Goal: Task Accomplishment & Management: Use online tool/utility

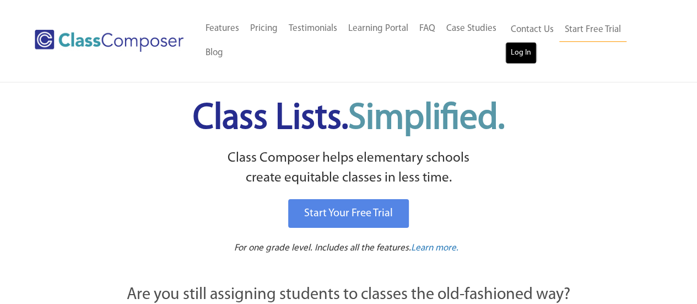
click at [511, 52] on link "Log In" at bounding box center [520, 53] width 31 height 22
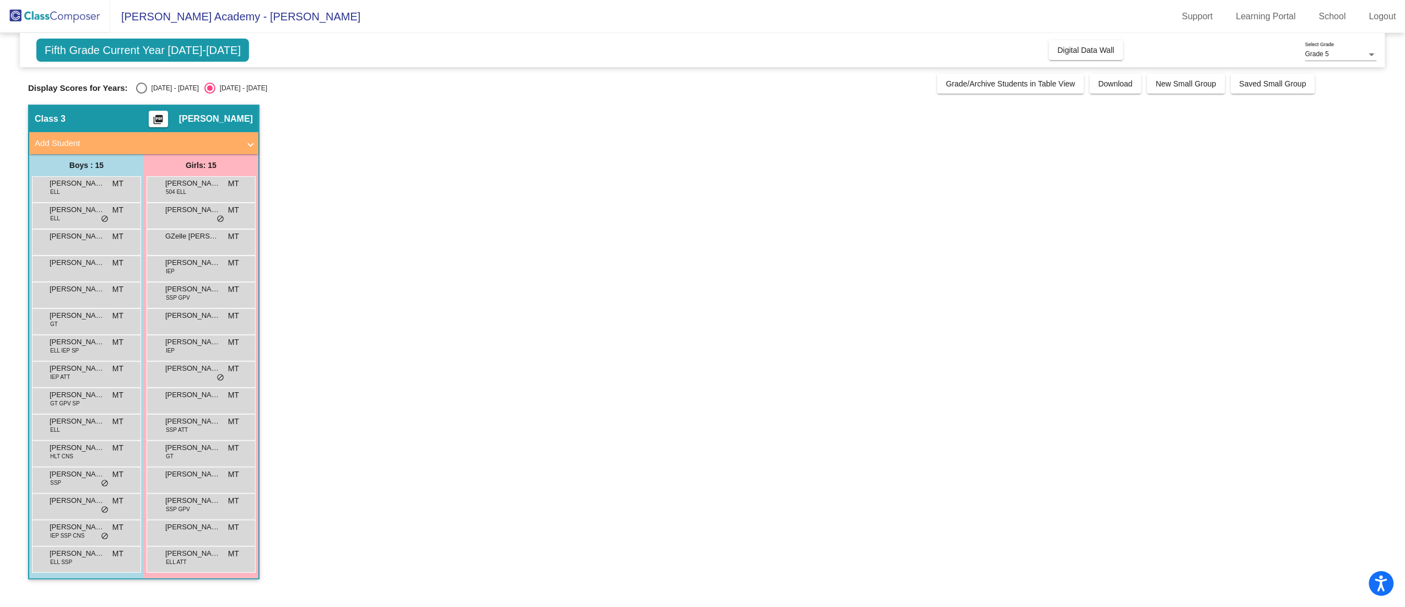
click at [1045, 57] on div "Fifth Grade Current Year 2025-2026 Add, Move, or Retain Students Off On Incomin…" at bounding box center [703, 50] width 1366 height 34
drag, startPoint x: 1085, startPoint y: 47, endPoint x: 146, endPoint y: 101, distance: 940.0
click at [146, 101] on div "Fifth Grade Current Year 2025-2026 Add, Move, or Retain Students Off On Incomin…" at bounding box center [702, 312] width 1349 height 558
click at [146, 100] on div "Fifth Grade Current Year 2025-2026 Add, Move, or Retain Students Off On Incomin…" at bounding box center [702, 312] width 1349 height 558
click at [137, 80] on div "Display Scores for Years: 2024 - 2025 2025 - 2026 Grade/Archive Students in Tab…" at bounding box center [702, 84] width 1349 height 20
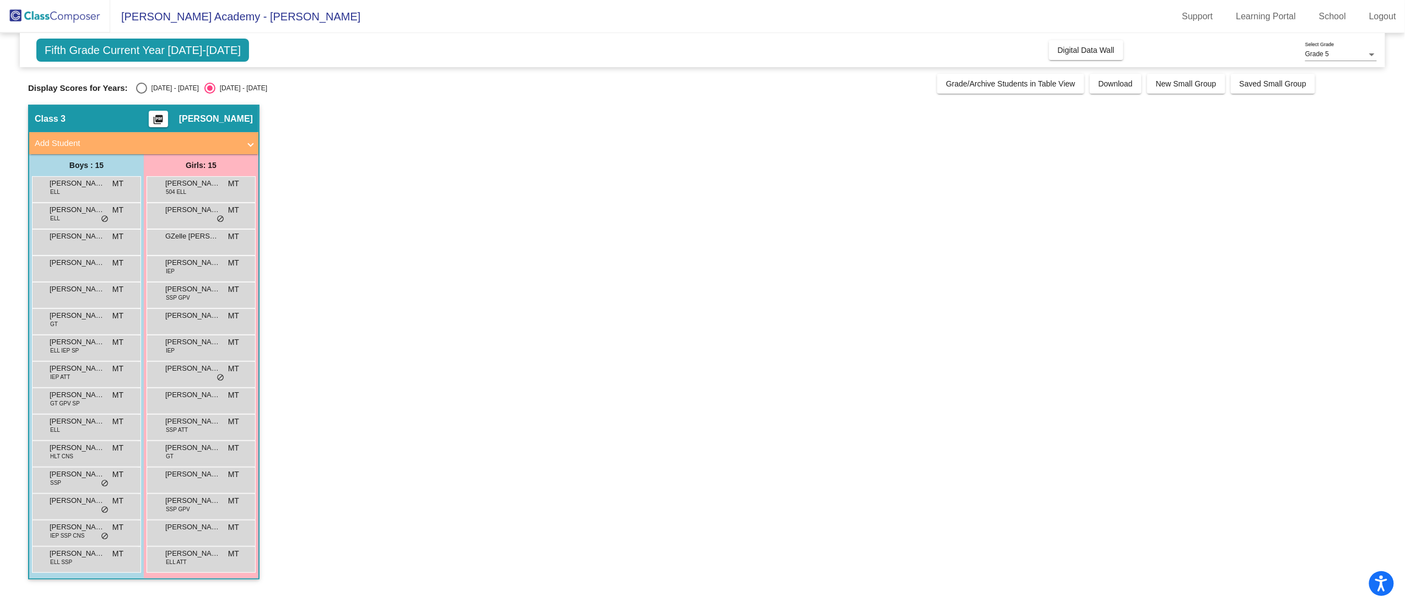
click at [150, 88] on div "2024 - 2025" at bounding box center [173, 88] width 52 height 10
click at [142, 94] on input "2024 - 2025" at bounding box center [141, 94] width 1 height 1
radio input "true"
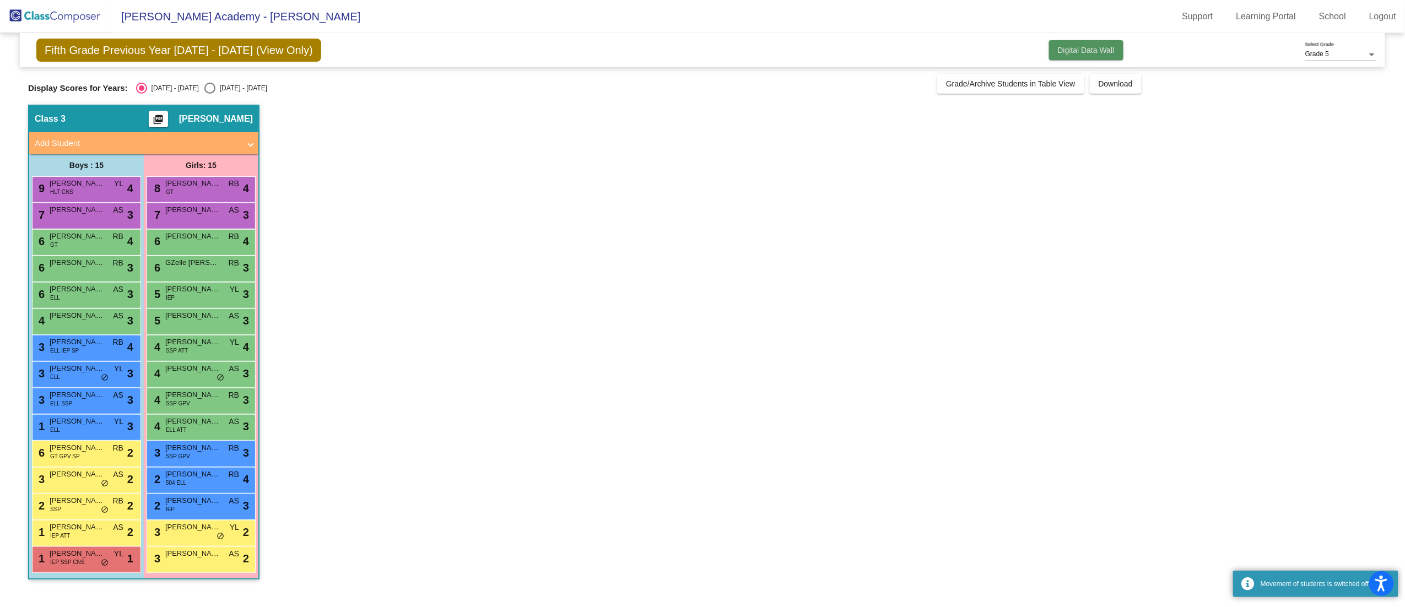
click at [1085, 53] on span "Digital Data Wall" at bounding box center [1086, 50] width 57 height 9
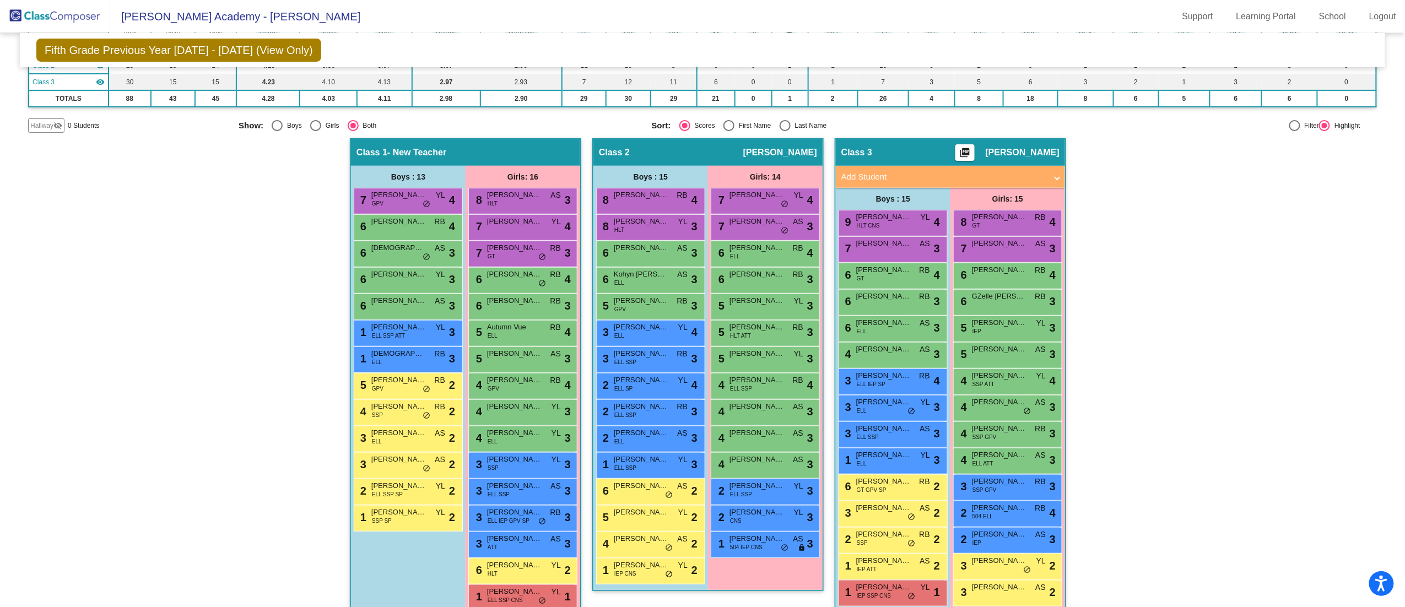
scroll to position [145, 0]
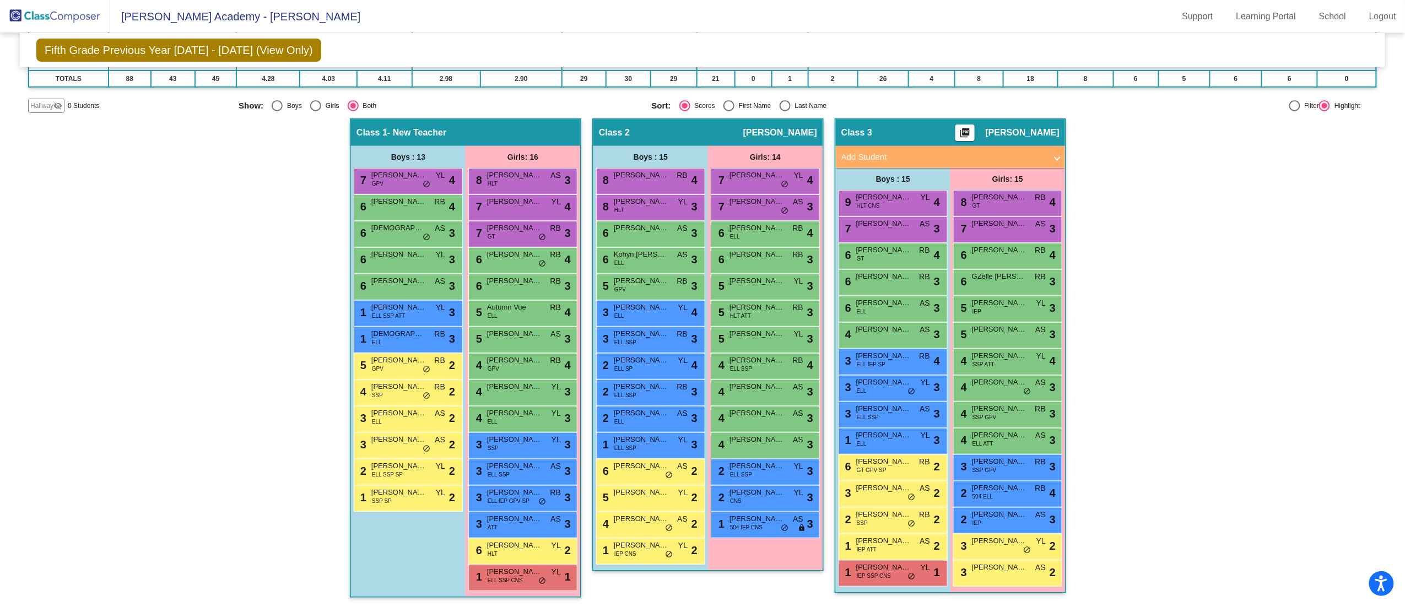
click at [1361, 343] on div "Hallway - Hallway Class picture_as_pdf Add Student First Name Last Name Student…" at bounding box center [702, 363] width 1349 height 490
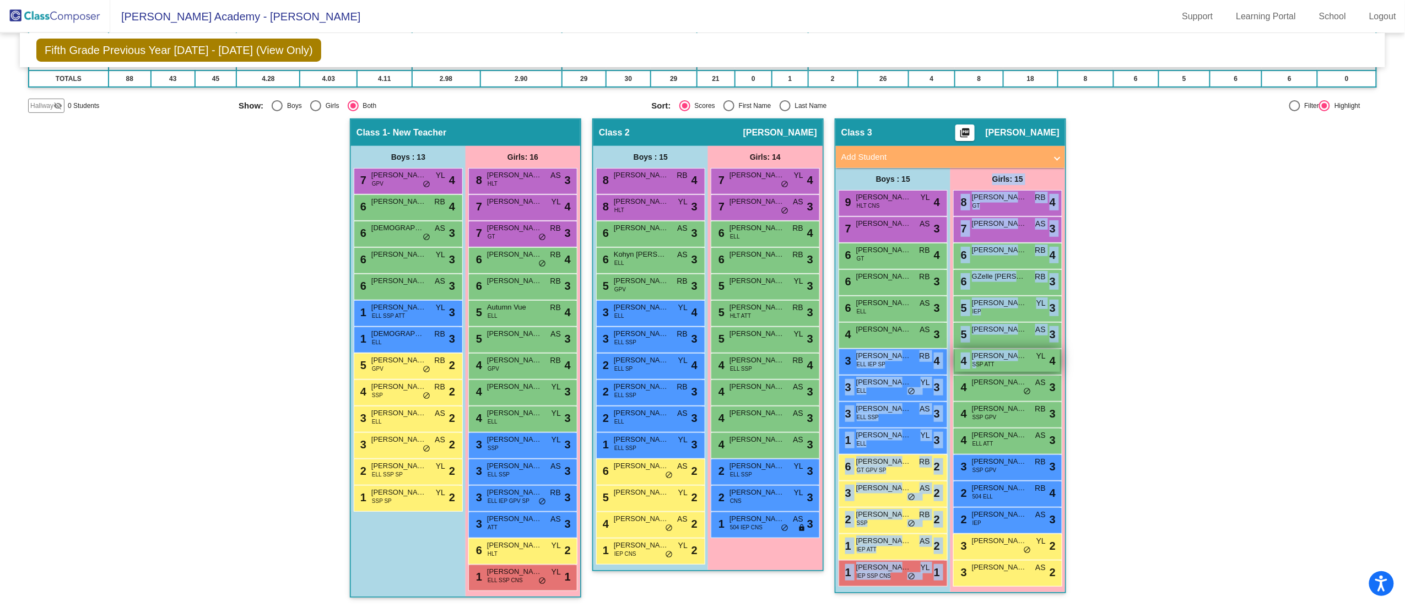
drag, startPoint x: 931, startPoint y: 350, endPoint x: 975, endPoint y: 365, distance: 46.2
click at [0, 0] on div "Boys : 15 9 Lorenzo Vaca Ceja HLT CNS YL lock do_not_disturb_alt 4 7 Harris Naj…" at bounding box center [0, 0] width 0 height 0
click at [975, 365] on span "SSP ATT" at bounding box center [984, 364] width 22 height 8
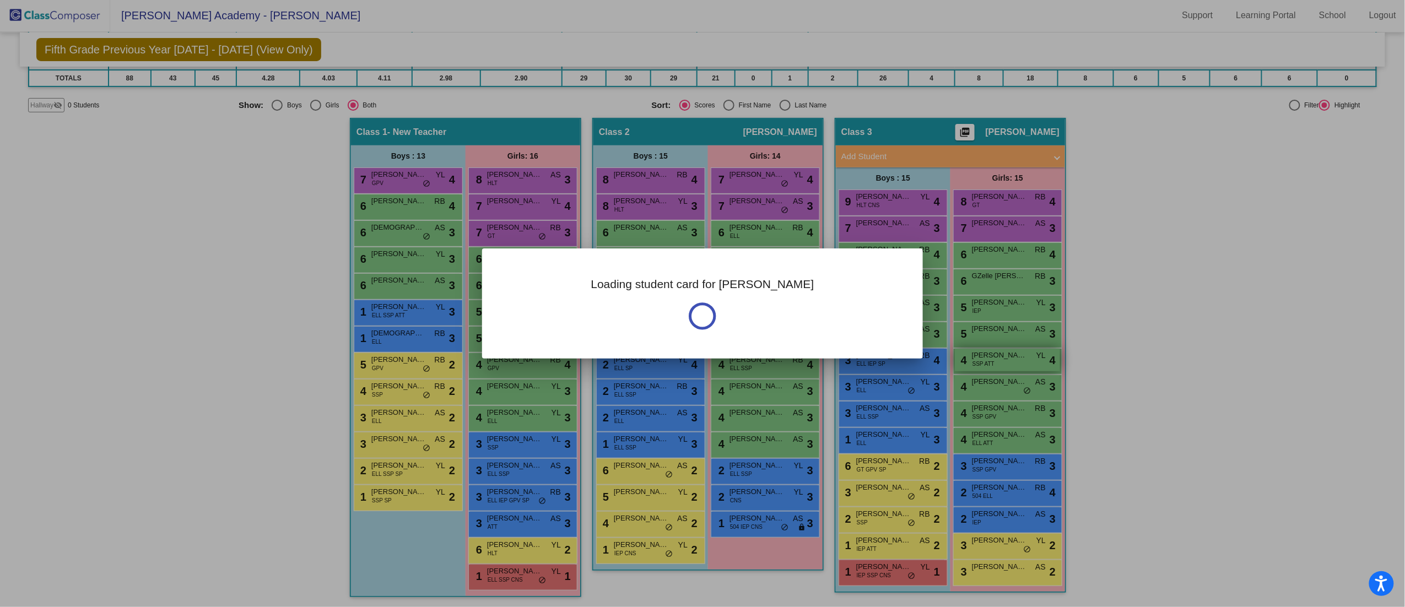
scroll to position [0, 0]
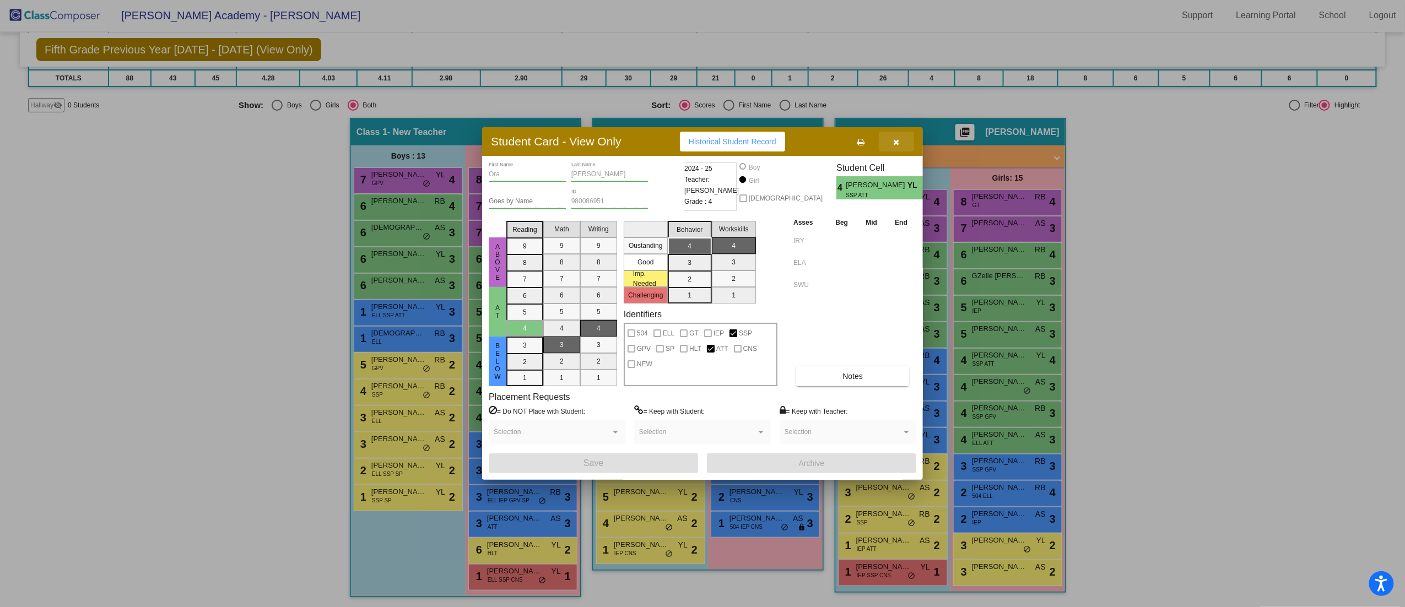
click at [895, 141] on icon "button" at bounding box center [897, 142] width 6 height 8
